Goal: Information Seeking & Learning: Learn about a topic

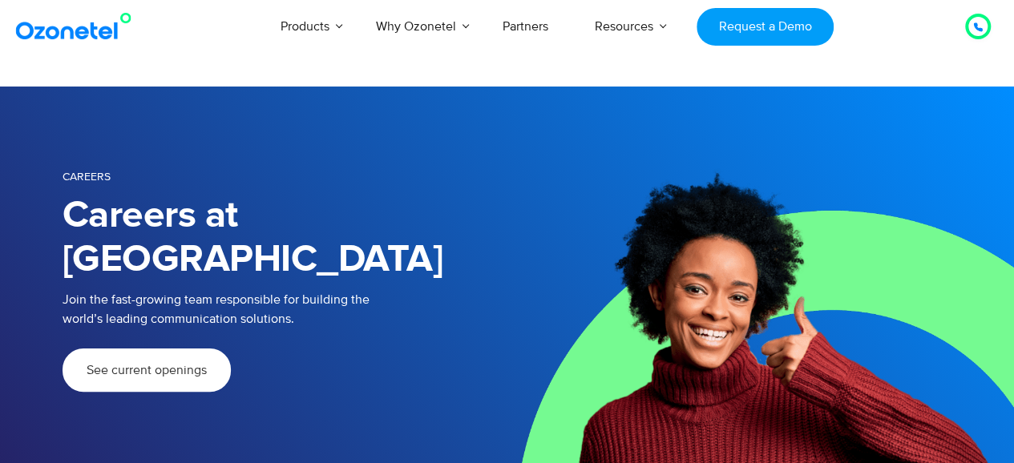
click at [120, 351] on div "See current openings" at bounding box center [285, 396] width 445 height 95
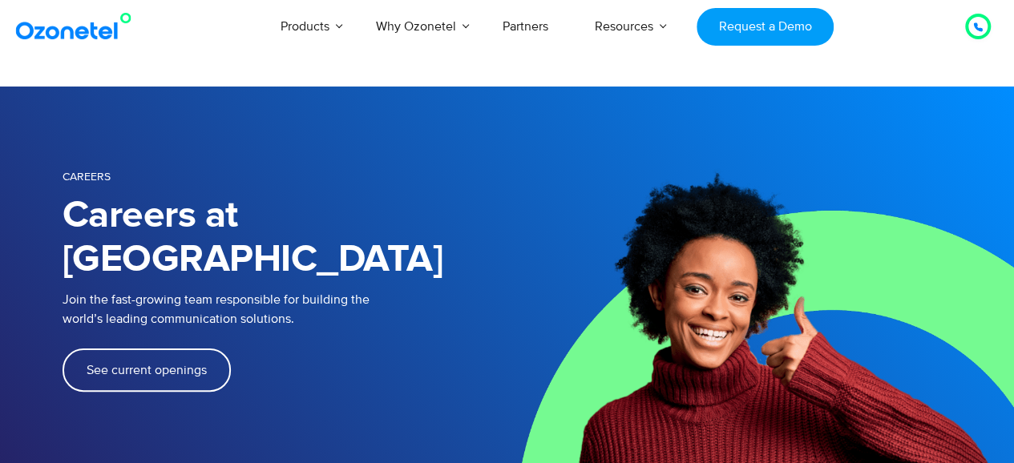
click at [136, 364] on span "See current openings" at bounding box center [147, 370] width 120 height 13
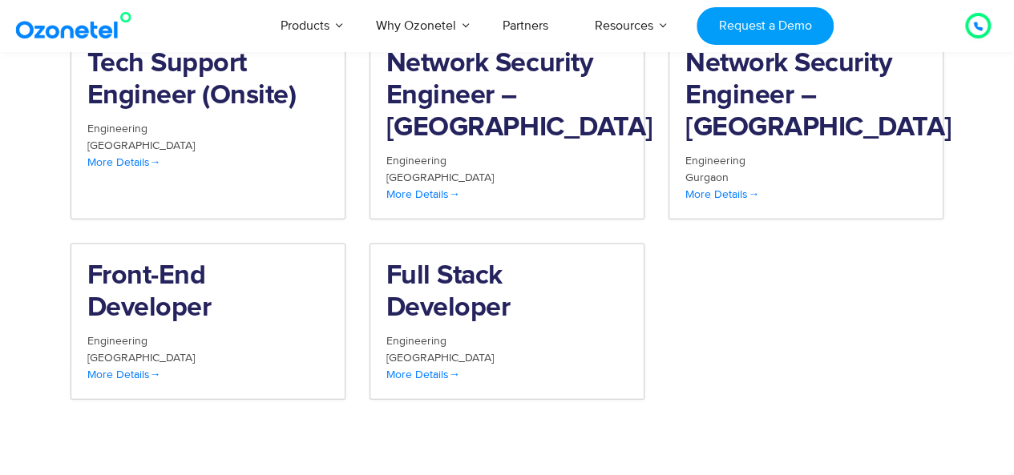
scroll to position [1879, 0]
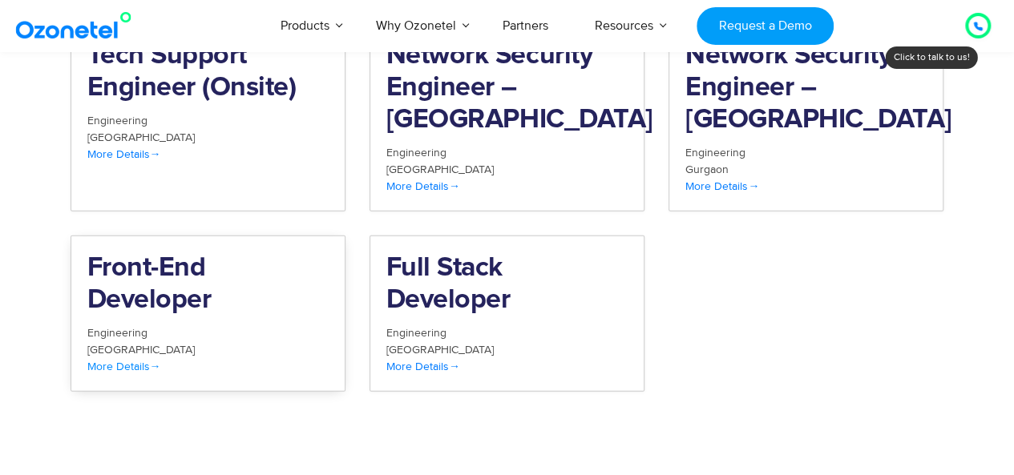
click at [127, 360] on span "More Details" at bounding box center [124, 367] width 74 height 14
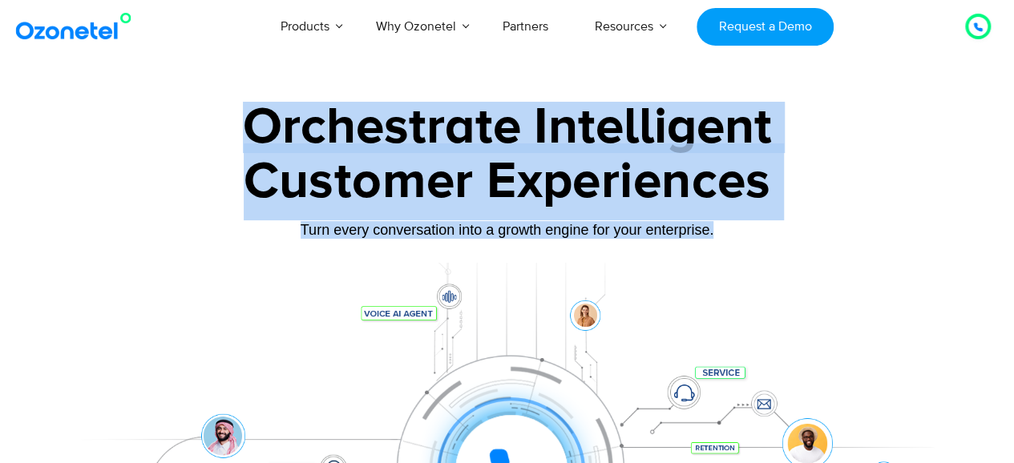
drag, startPoint x: 233, startPoint y: 123, endPoint x: 908, endPoint y: 222, distance: 683.1
click at [908, 222] on div "Orchestrate Intelligent Customer Experiences Turn every conversation into a gro…" at bounding box center [508, 367] width 890 height 530
click at [904, 204] on div "Customer Experiences" at bounding box center [508, 182] width 890 height 77
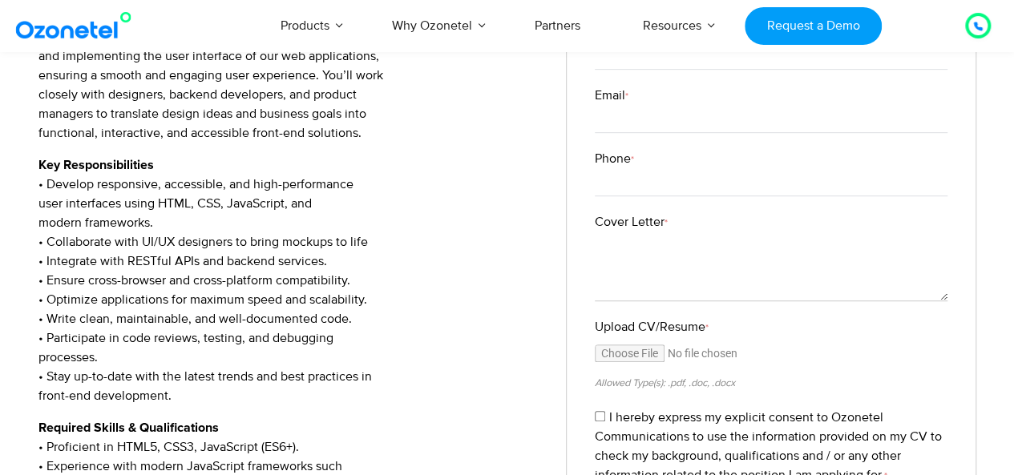
scroll to position [481, 0]
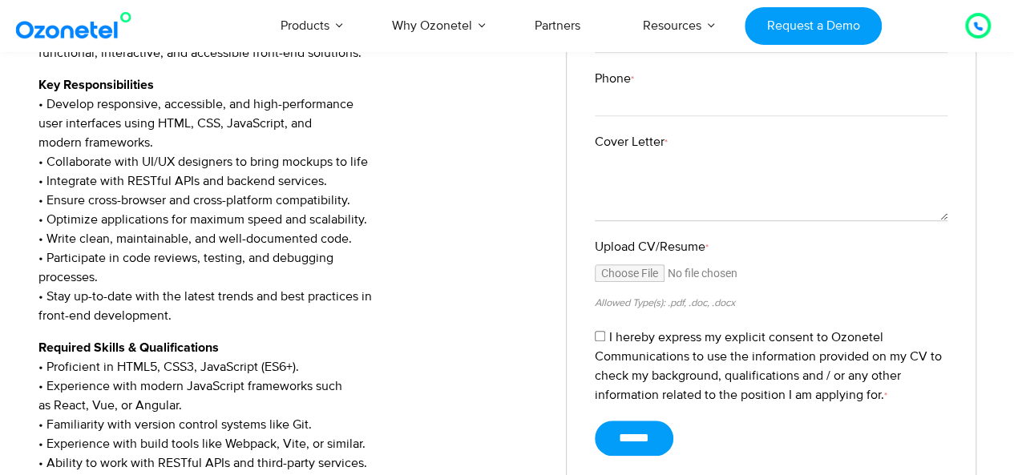
drag, startPoint x: 43, startPoint y: 218, endPoint x: 388, endPoint y: 218, distance: 344.8
click at [388, 218] on p "Key Responsibilities • Develop responsive, accessible, and high-performance use…" at bounding box center [290, 200] width 504 height 250
click at [390, 217] on p "Key Responsibilities • Develop responsive, accessible, and high-performance use…" at bounding box center [290, 200] width 504 height 250
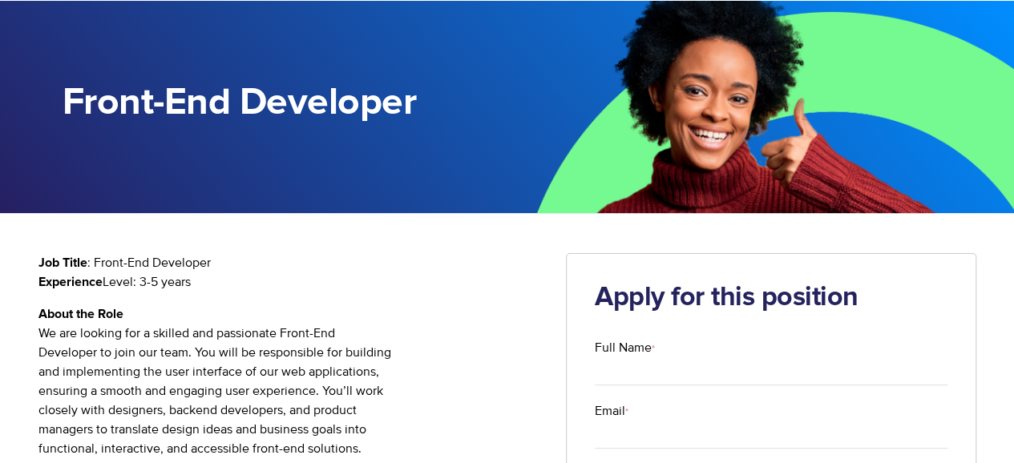
scroll to position [0, 0]
